Goal: Find specific page/section

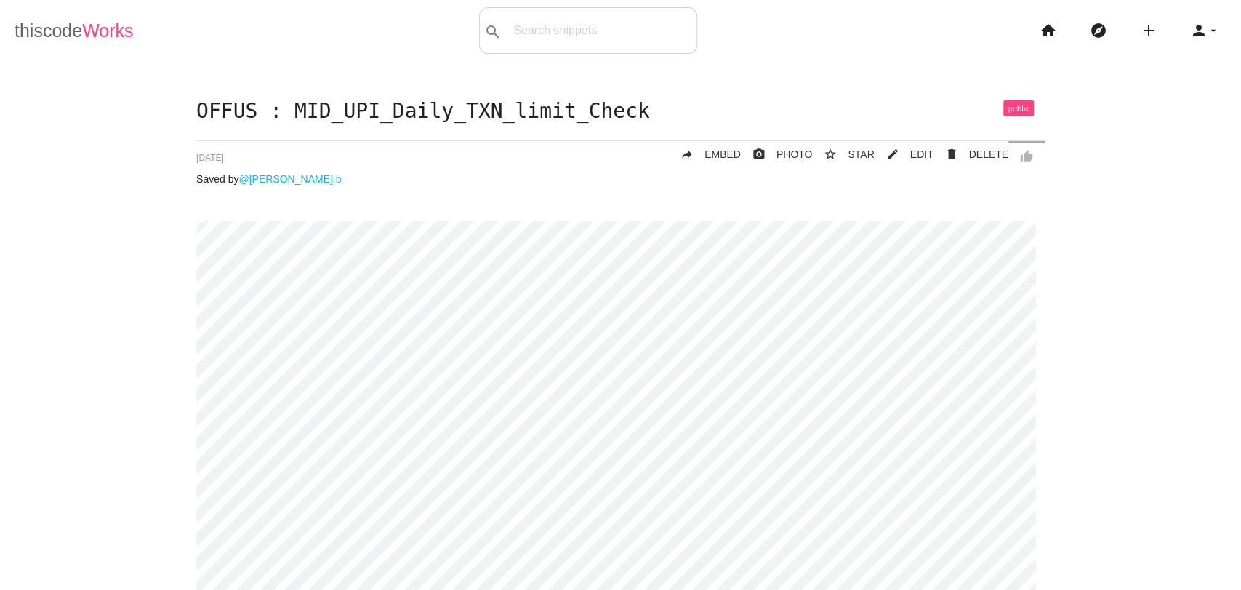
click at [52, 21] on link "thiscode Works" at bounding box center [74, 30] width 119 height 47
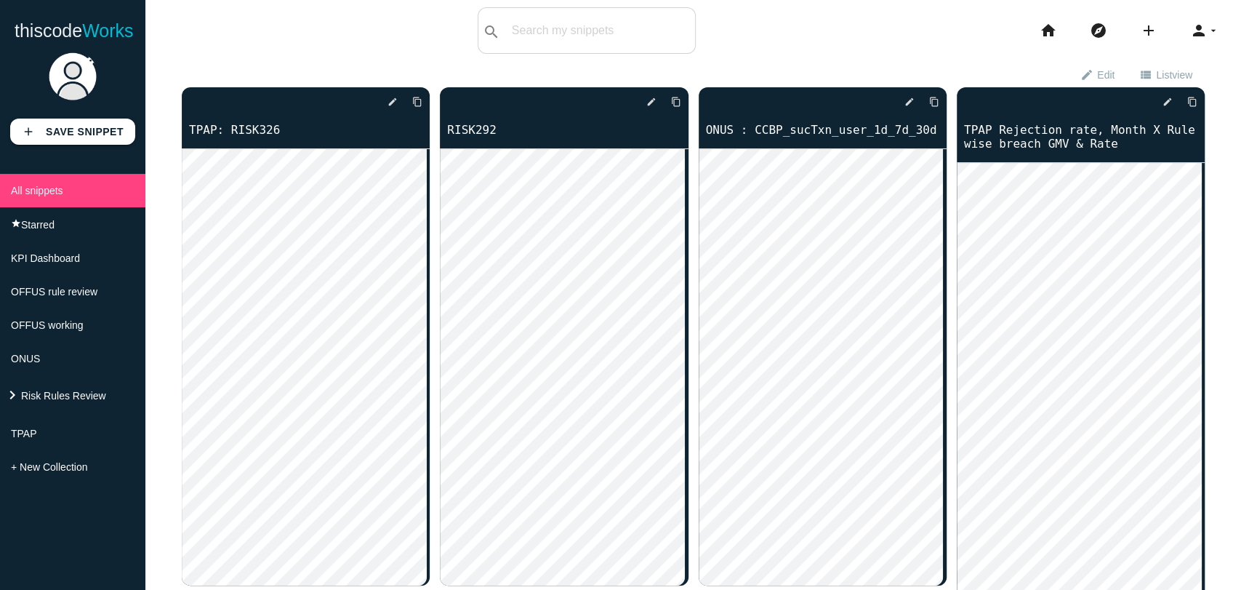
scroll to position [10352, 0]
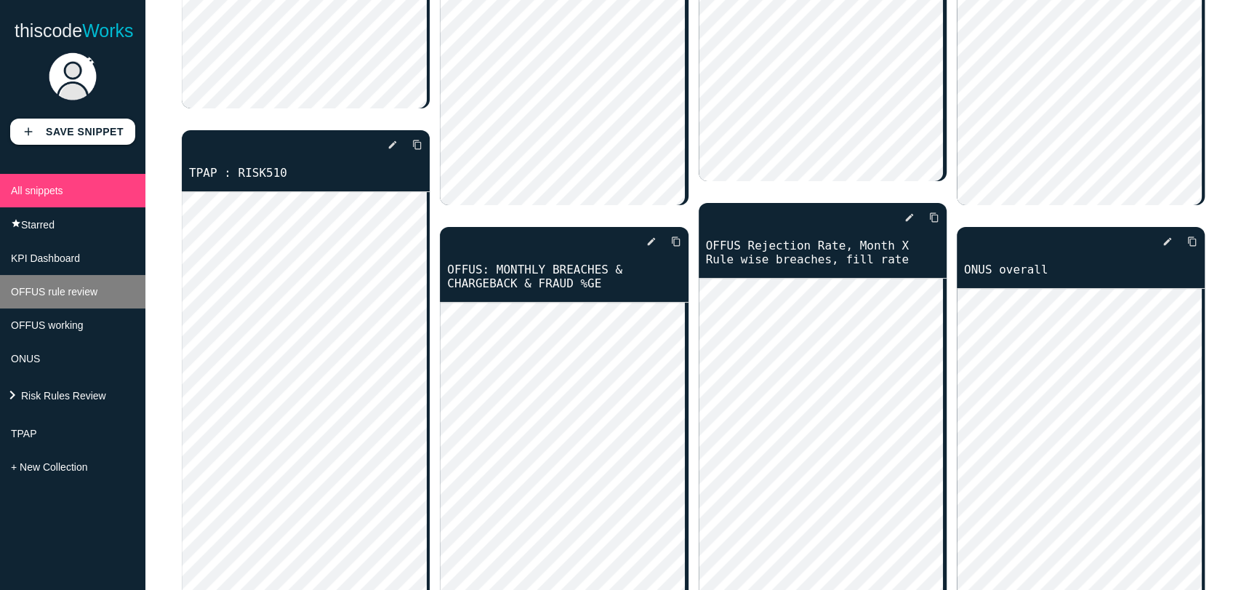
click at [81, 290] on li "OFFUS rule review" at bounding box center [72, 291] width 145 height 33
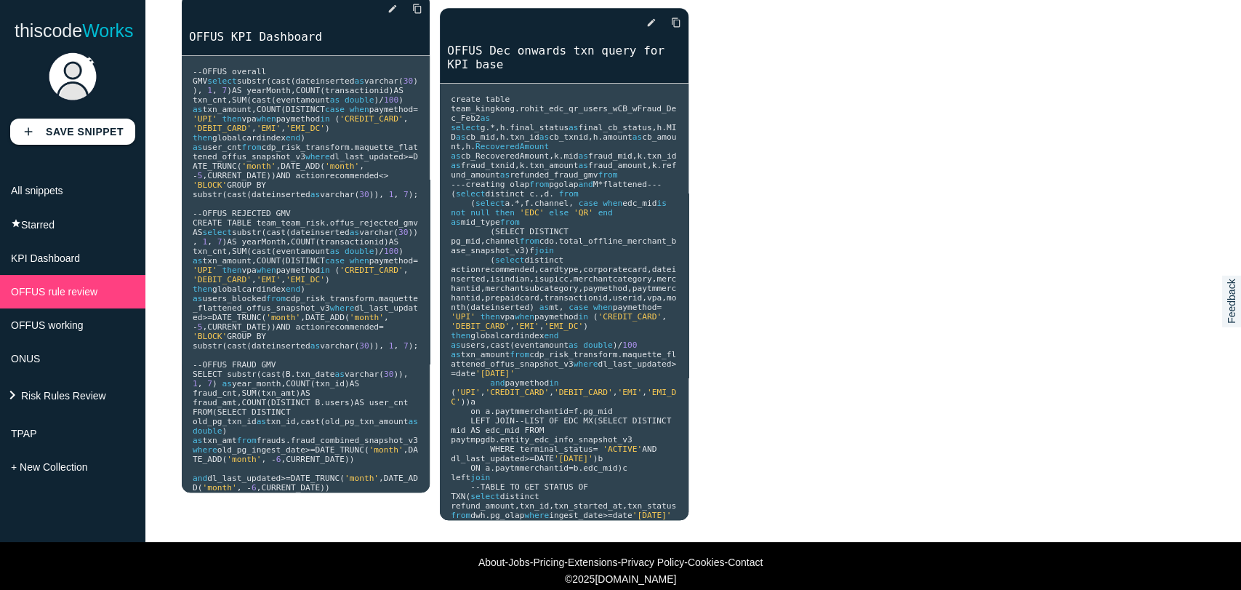
scroll to position [635, 0]
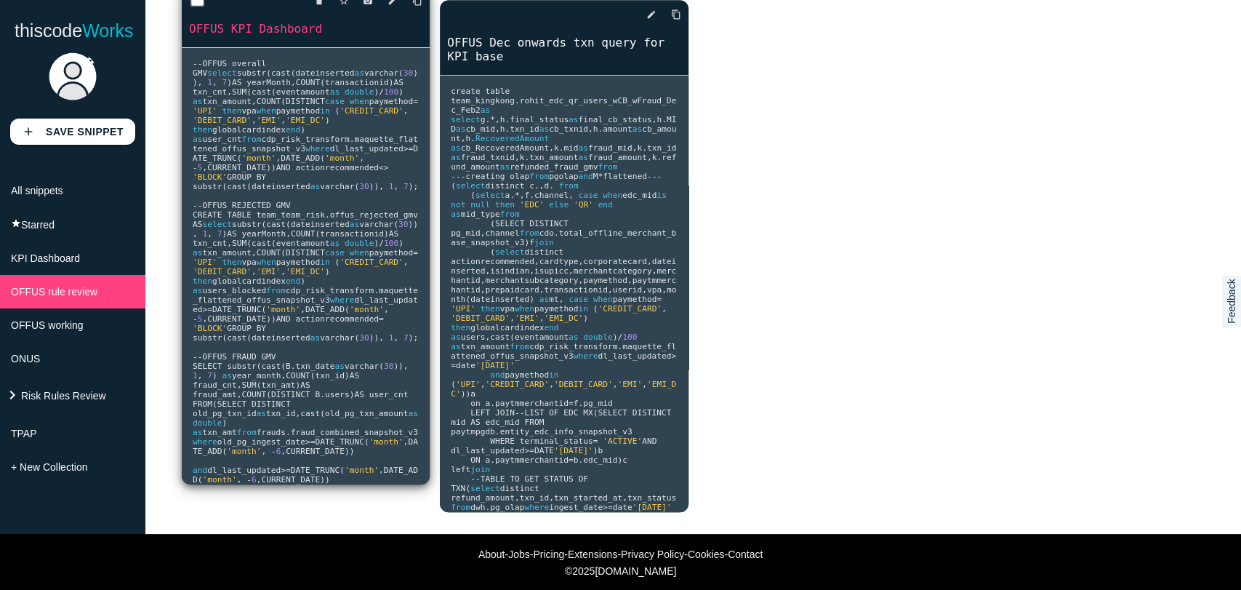
click at [357, 189] on pre "-- OFFUS overall GMV select substr ( cast ( dateinserted as varchar ( 30 )), 1 …" at bounding box center [306, 266] width 248 height 436
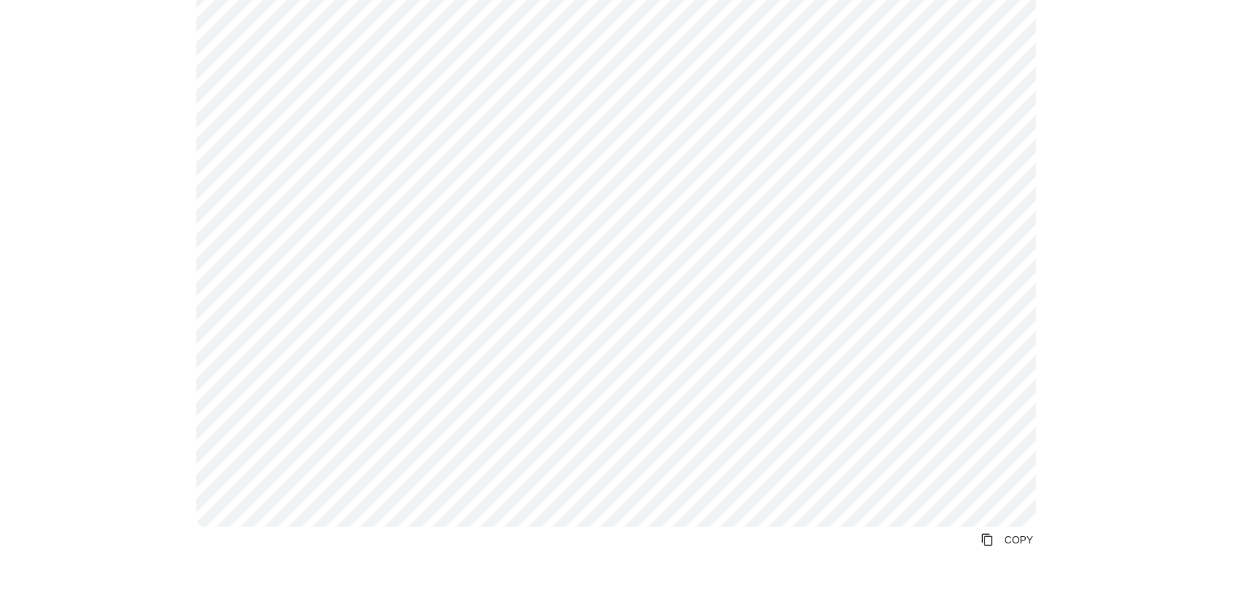
scroll to position [371, 0]
